Goal: Transaction & Acquisition: Book appointment/travel/reservation

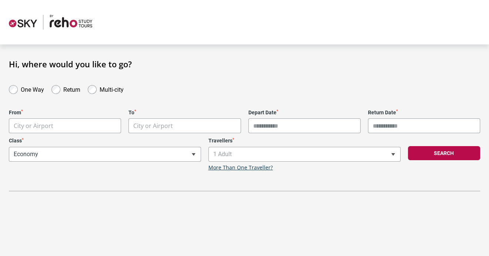
click at [84, 126] on body "**********" at bounding box center [244, 128] width 489 height 256
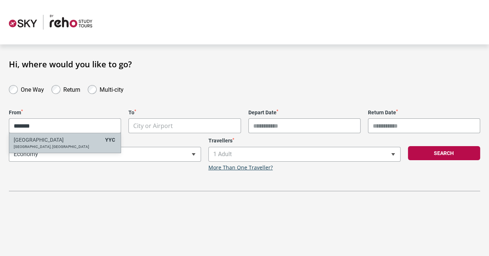
type input "*******"
select select "YYCA"
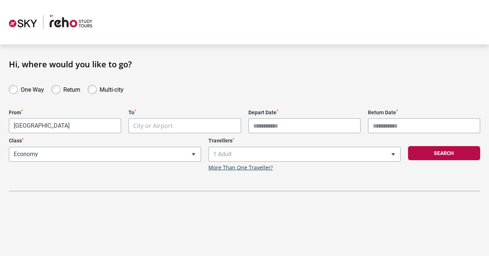
click at [147, 124] on body "**********" at bounding box center [244, 128] width 489 height 256
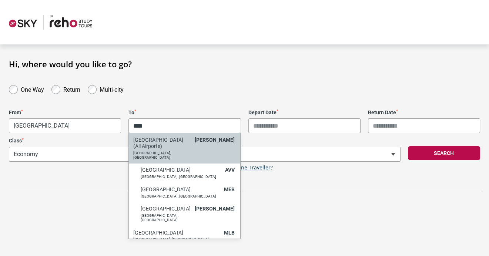
type input "****"
select select "MELC"
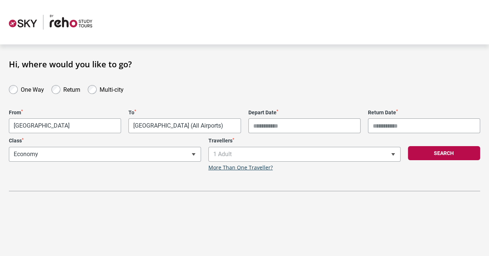
click at [276, 132] on input "Depart Date *" at bounding box center [304, 125] width 112 height 15
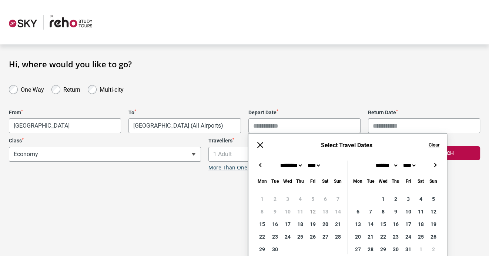
click at [434, 163] on button "→" at bounding box center [434, 165] width 9 height 9
type input "**********"
click at [27, 93] on label "One Way" at bounding box center [32, 88] width 23 height 9
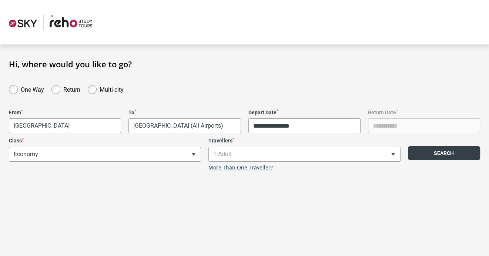
click at [424, 152] on button "Search" at bounding box center [444, 153] width 73 height 14
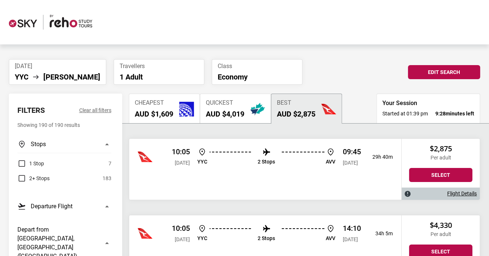
click at [168, 105] on span "Cheapest" at bounding box center [154, 103] width 38 height 7
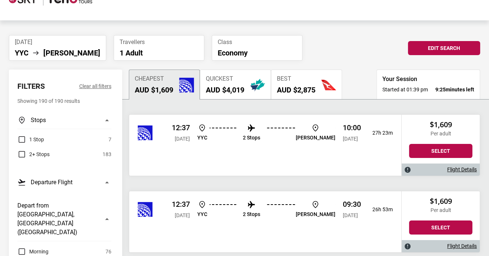
scroll to position [37, 0]
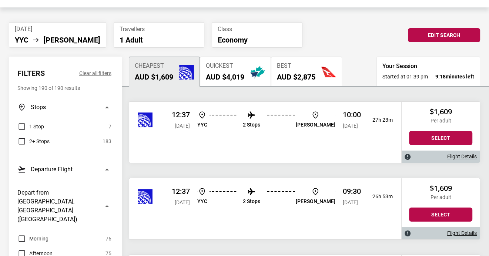
click at [260, 197] on li "2 Stops" at bounding box center [251, 196] width 17 height 19
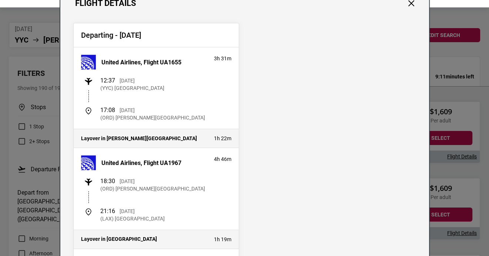
scroll to position [0, 0]
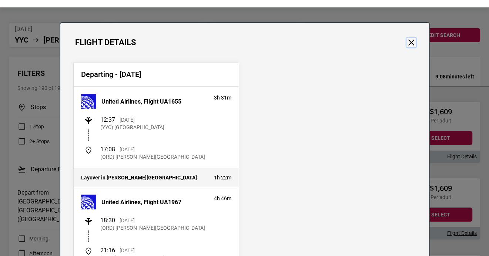
click at [408, 43] on button "Close" at bounding box center [411, 43] width 10 height 10
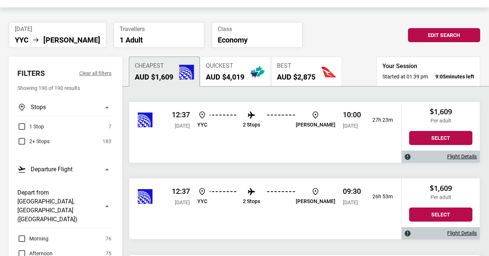
click at [256, 118] on img at bounding box center [251, 115] width 9 height 9
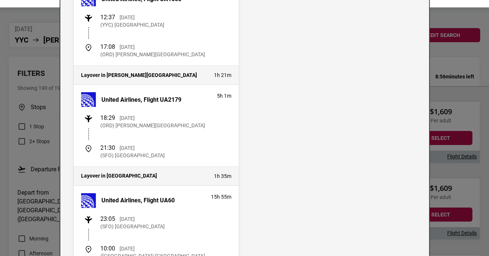
scroll to position [19, 0]
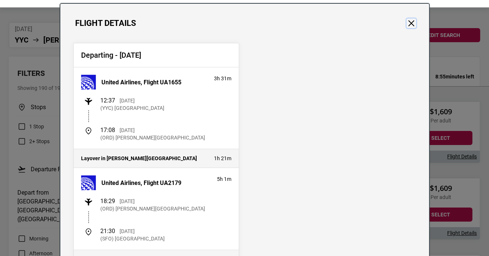
click at [408, 26] on button "Close" at bounding box center [411, 23] width 10 height 10
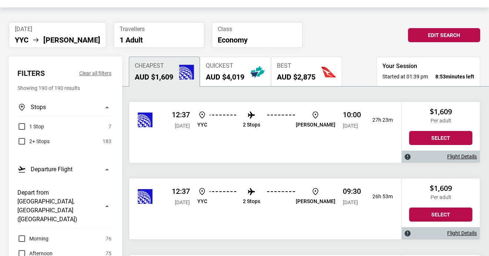
click at [256, 191] on img at bounding box center [251, 191] width 9 height 9
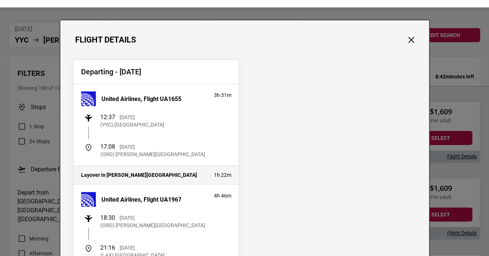
scroll to position [0, 0]
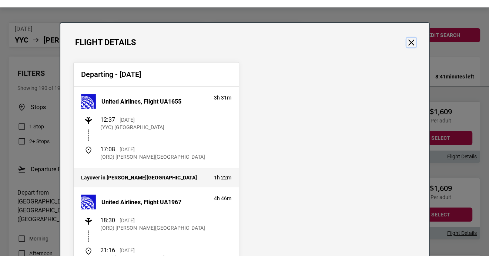
click at [407, 41] on button "Close" at bounding box center [411, 43] width 10 height 10
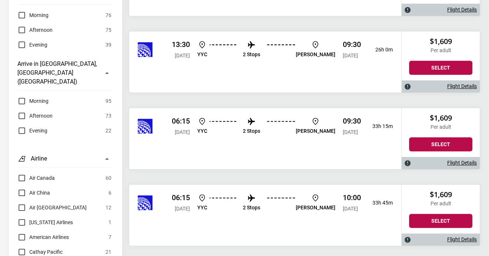
scroll to position [259, 0]
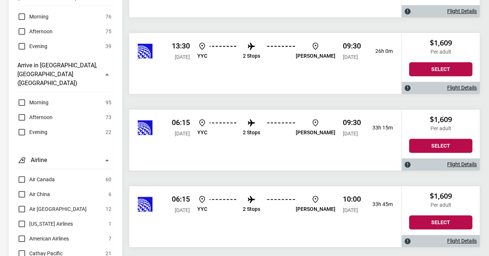
click at [256, 47] on img at bounding box center [251, 46] width 9 height 9
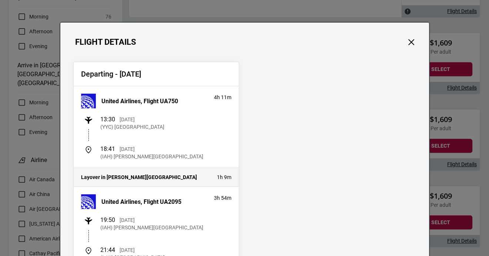
scroll to position [0, 0]
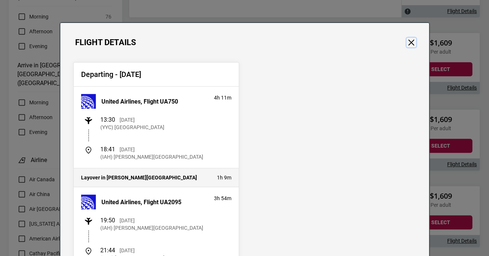
click at [406, 38] on button "Close" at bounding box center [411, 43] width 10 height 10
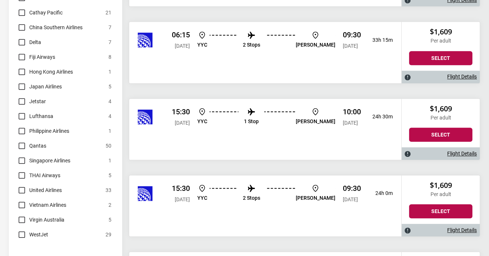
scroll to position [518, 0]
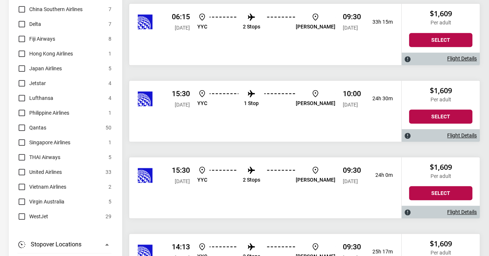
click at [259, 99] on li "1 Stop" at bounding box center [251, 98] width 15 height 19
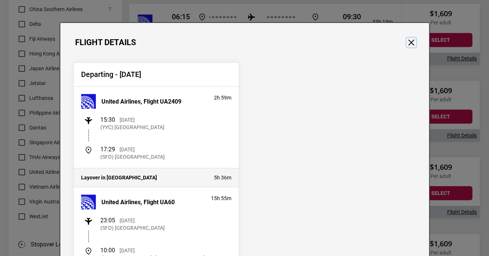
click at [406, 42] on button "Close" at bounding box center [411, 43] width 10 height 10
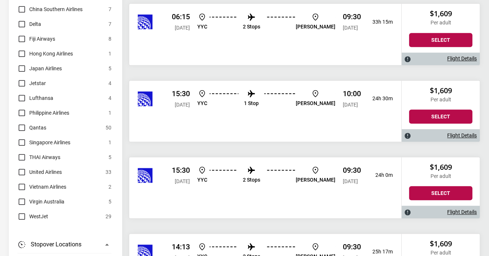
click at [256, 169] on img at bounding box center [251, 170] width 9 height 9
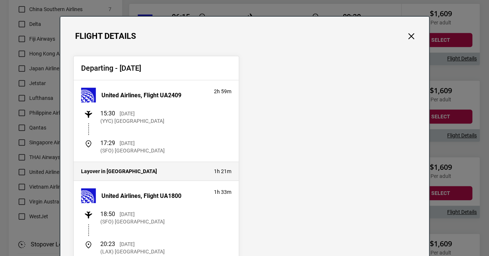
scroll to position [0, 0]
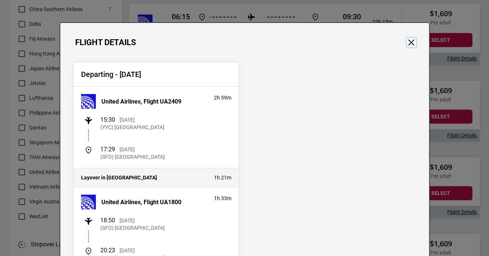
click at [410, 43] on button "Close" at bounding box center [411, 43] width 10 height 10
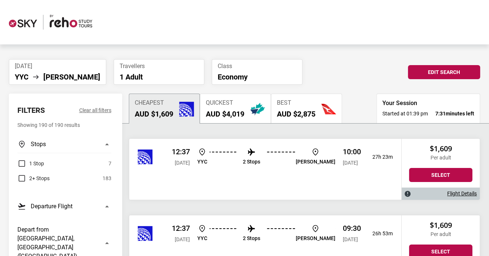
click at [21, 160] on label "1 Stop" at bounding box center [30, 163] width 27 height 9
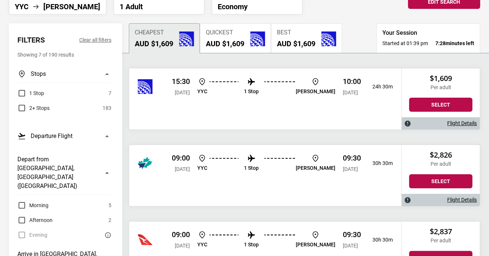
scroll to position [74, 0]
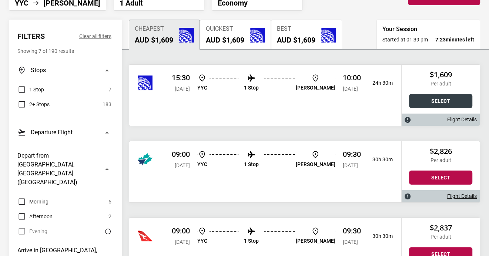
click at [425, 96] on button "Select" at bounding box center [440, 101] width 63 height 14
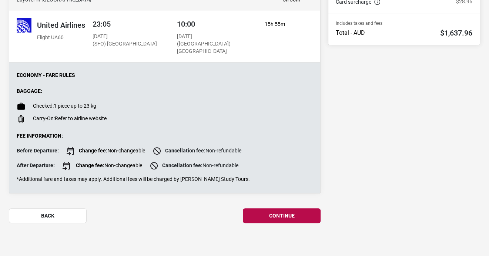
scroll to position [247, 0]
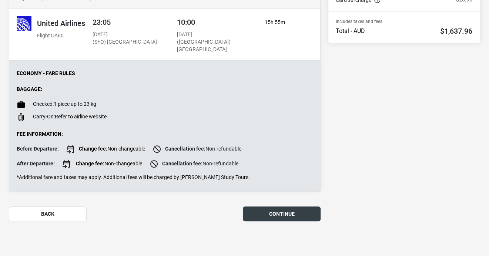
click at [293, 216] on button "continue" at bounding box center [282, 213] width 78 height 15
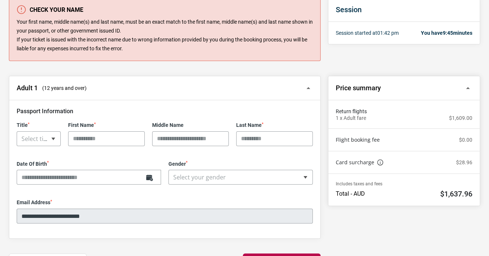
scroll to position [111, 0]
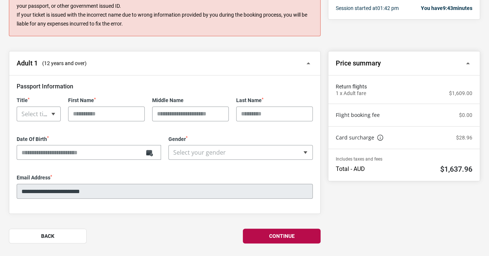
drag, startPoint x: 453, startPoint y: 166, endPoint x: 463, endPoint y: 166, distance: 10.4
click at [463, 166] on h2 "$1,637.96" at bounding box center [456, 169] width 32 height 9
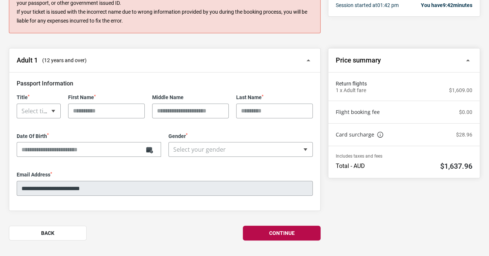
scroll to position [133, 0]
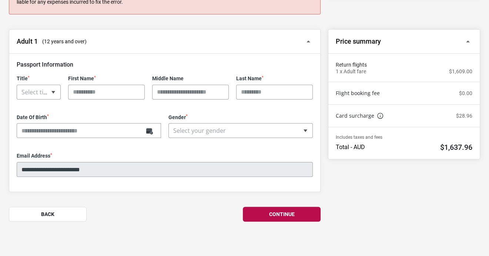
click at [408, 154] on div "Includes taxes and fees Total - AUD $1,637.96" at bounding box center [403, 143] width 151 height 32
